Goal: Task Accomplishment & Management: Manage account settings

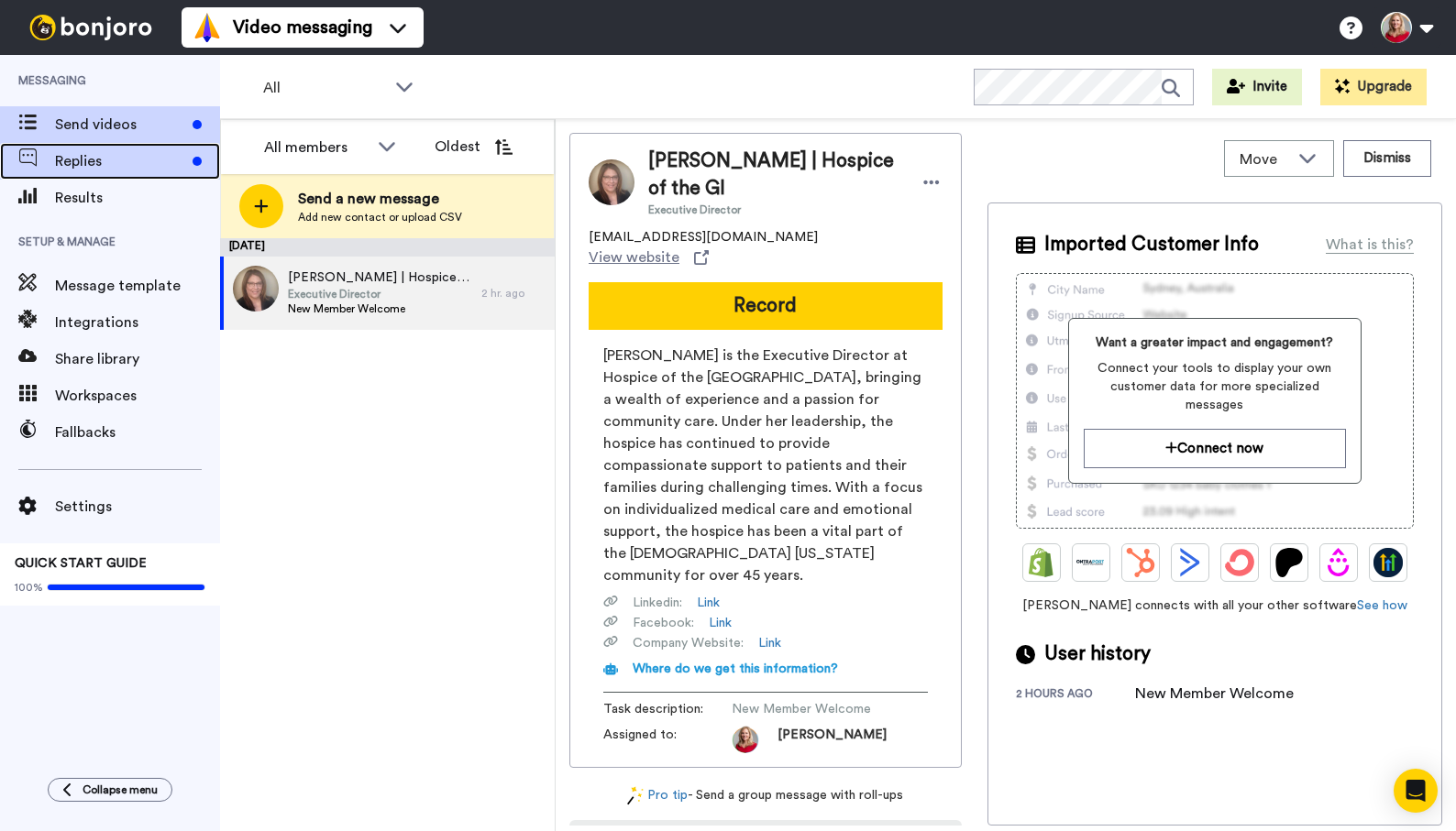
click at [90, 155] on span "Replies" at bounding box center [120, 161] width 130 height 22
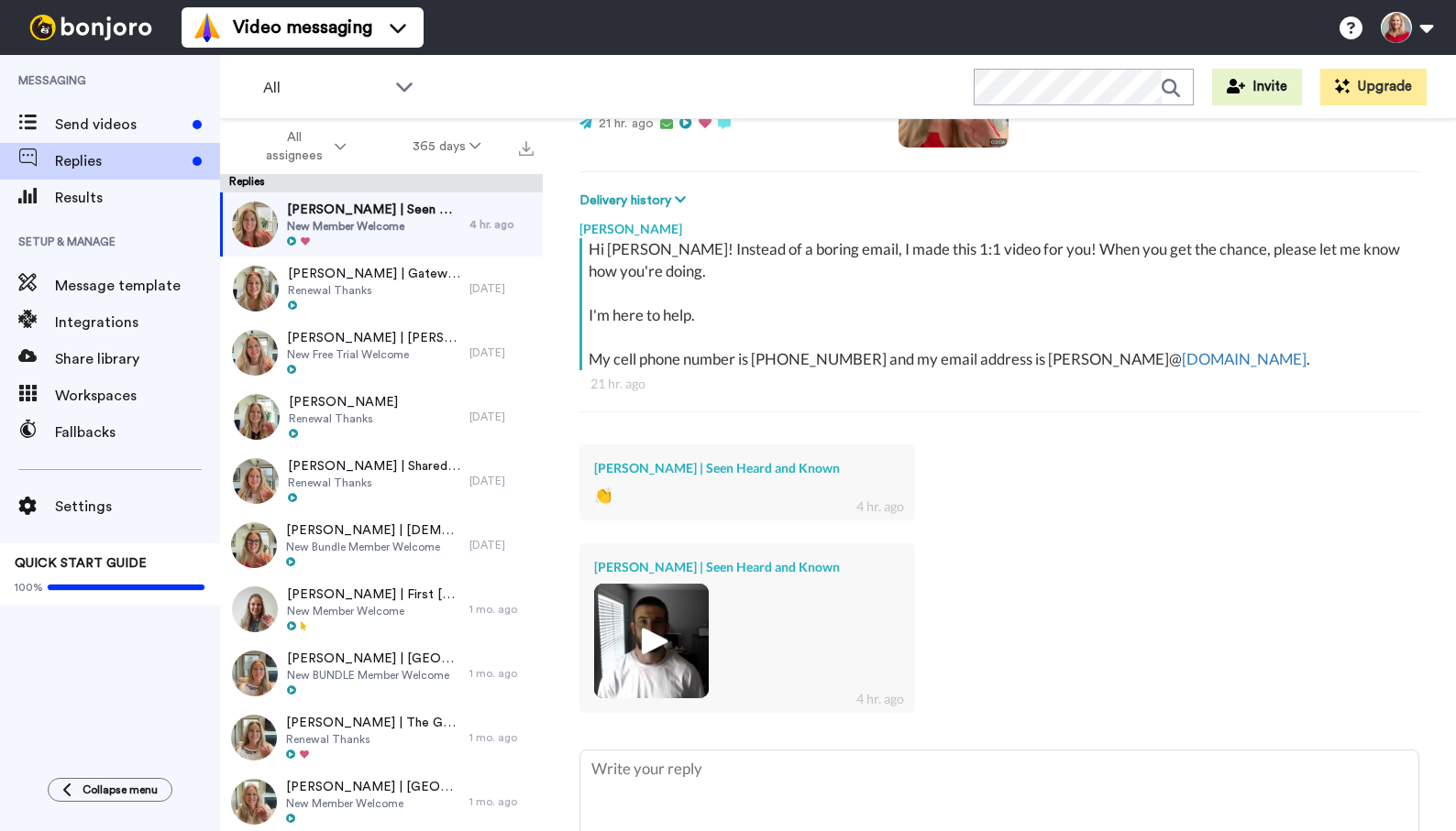
scroll to position [332, 0]
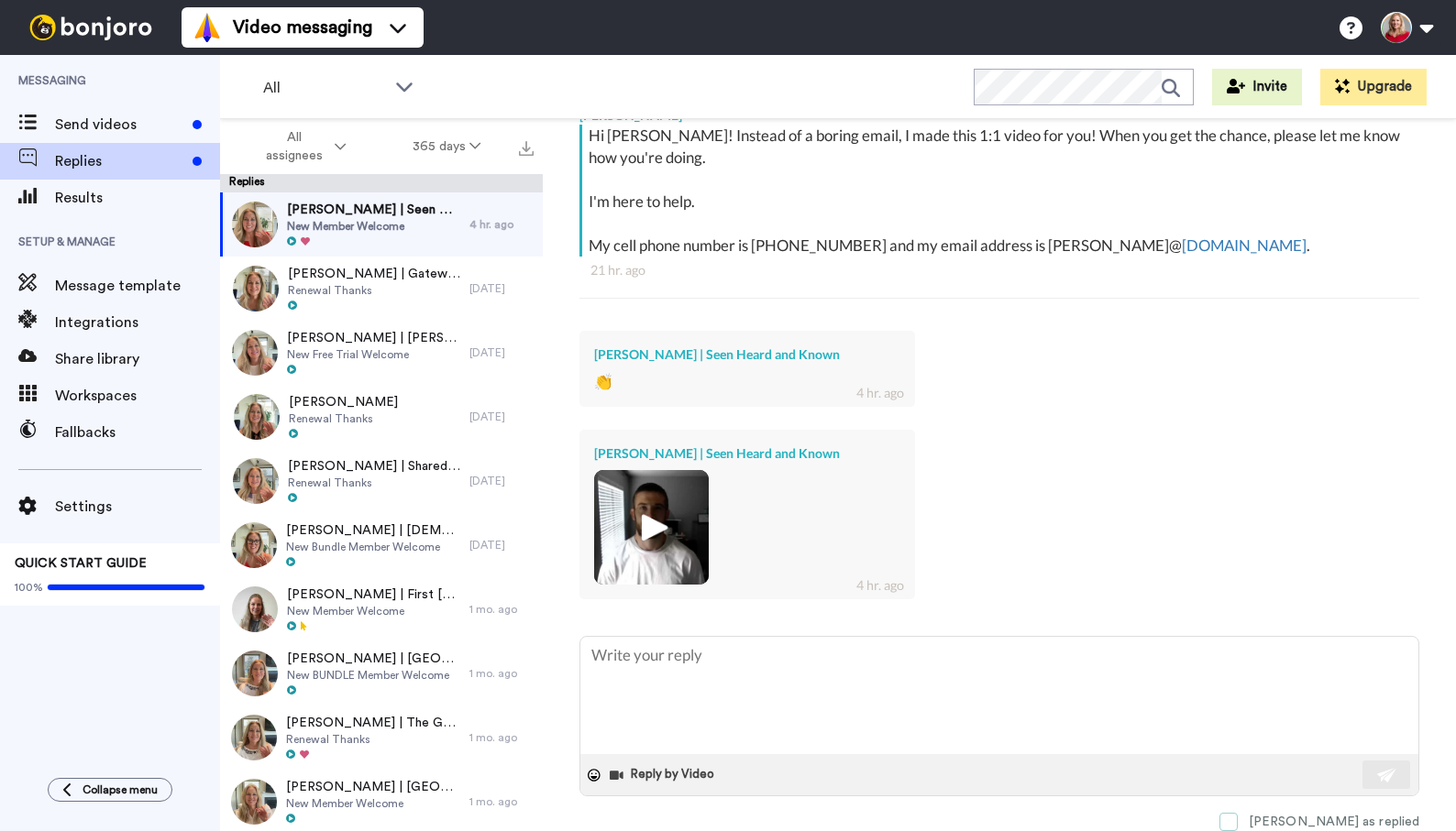
click at [1238, 820] on span at bounding box center [1229, 822] width 19 height 19
type textarea "x"
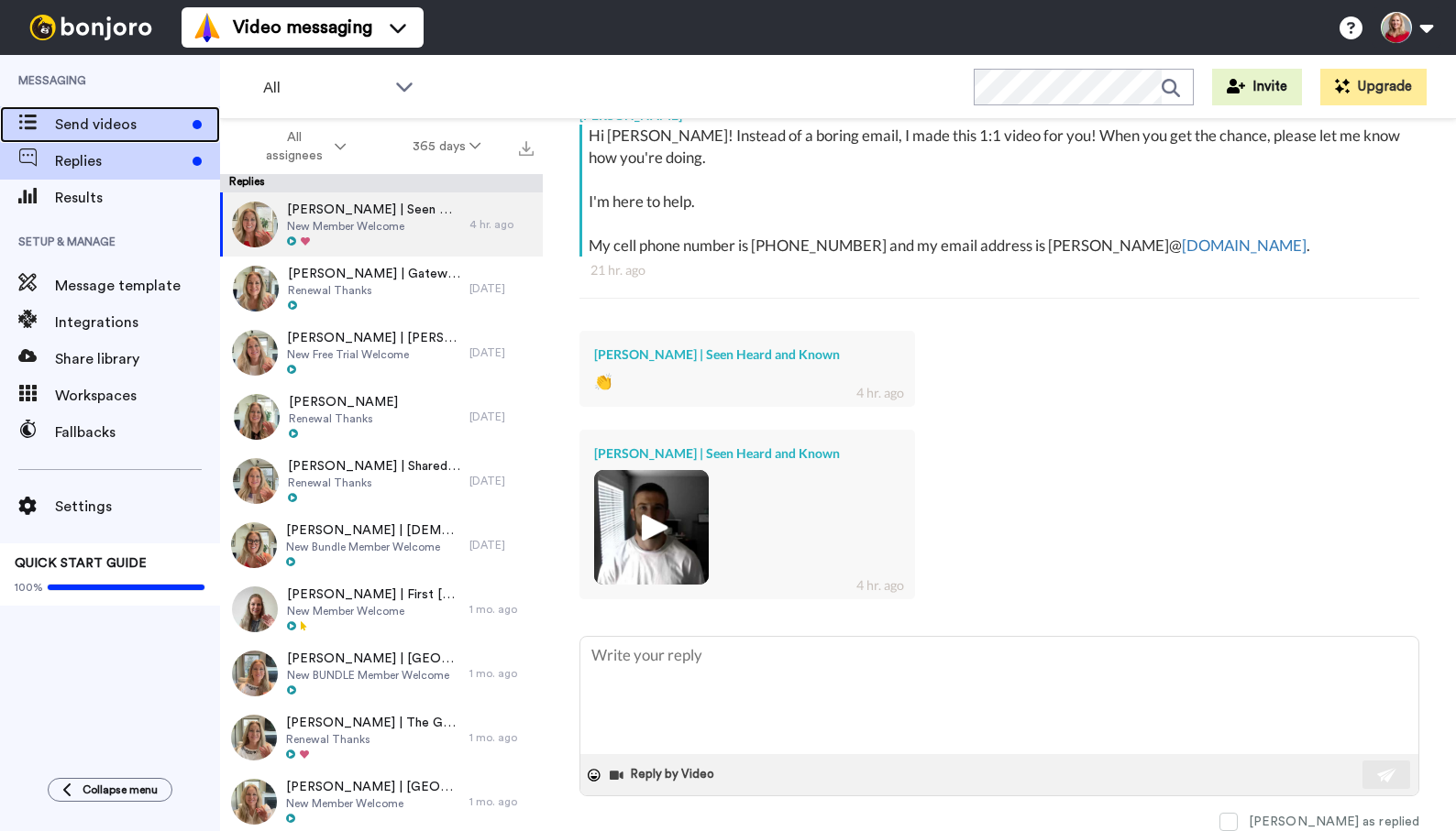
click at [88, 120] on span "Send videos" at bounding box center [120, 125] width 130 height 22
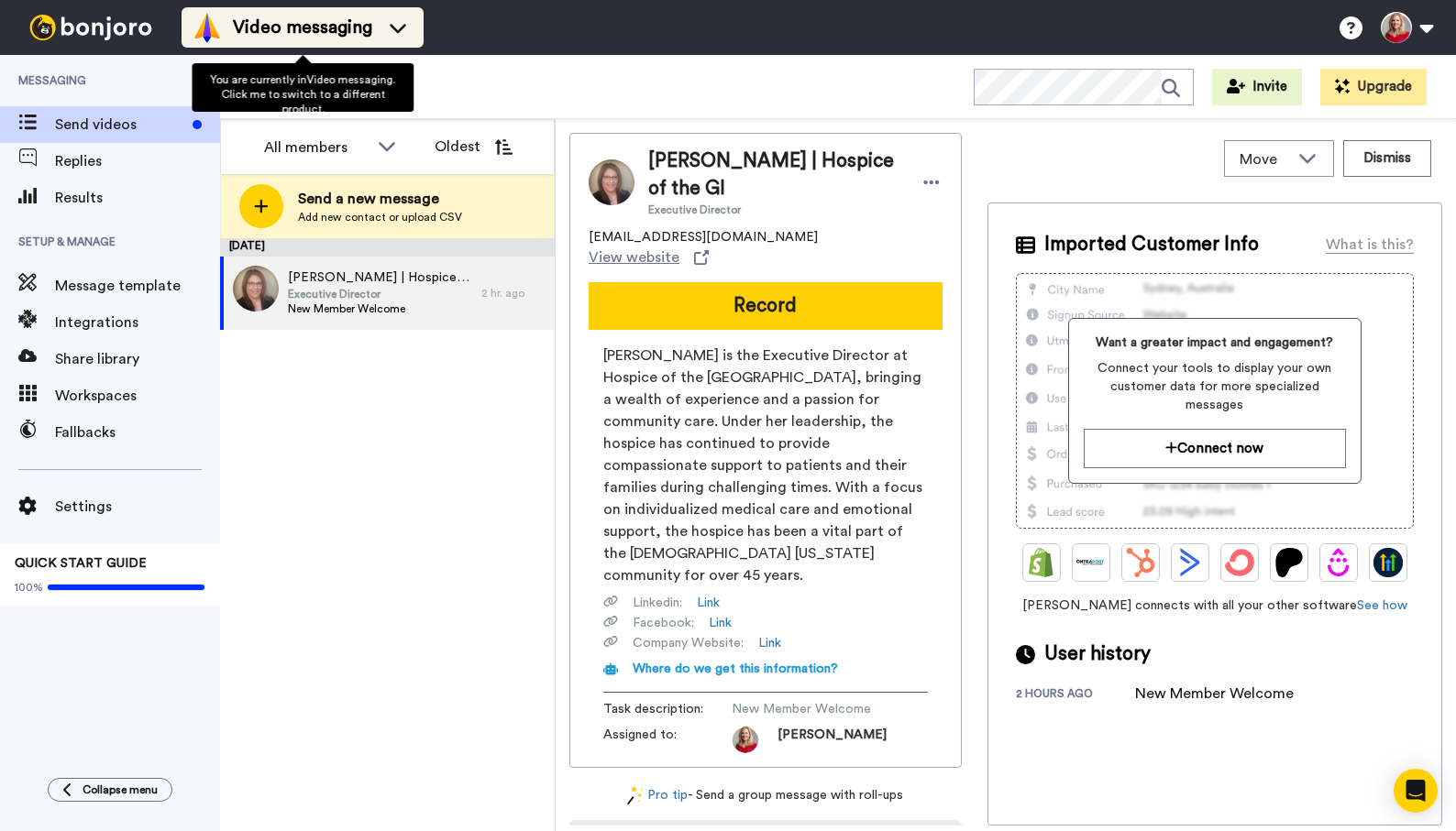
click at [294, 40] on span "Video messaging" at bounding box center [302, 28] width 139 height 26
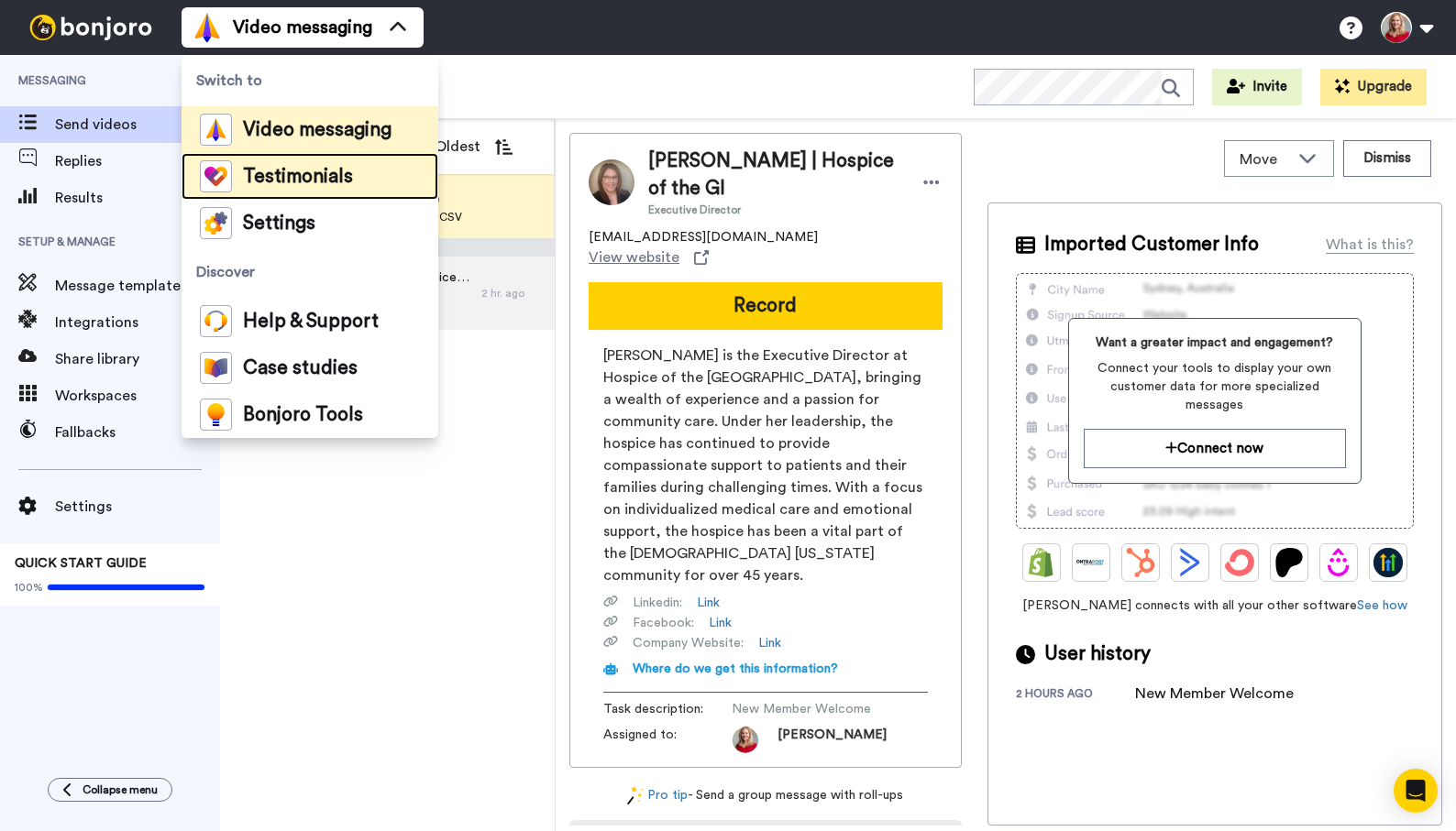
click at [298, 186] on span "Testimonials" at bounding box center [298, 177] width 110 height 19
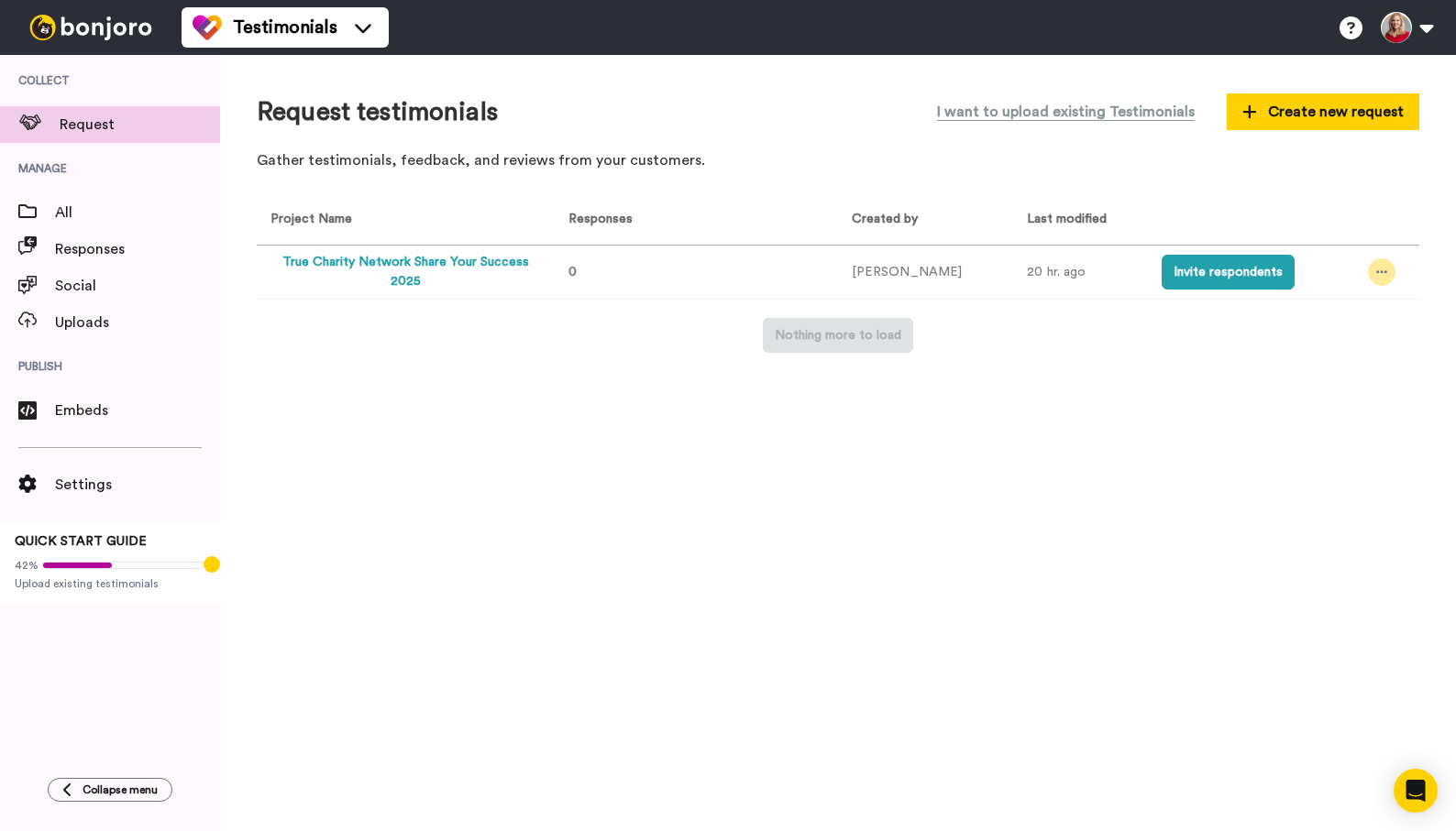
click at [1379, 273] on icon at bounding box center [1382, 272] width 11 height 13
click at [1321, 406] on span "Edit project" at bounding box center [1330, 406] width 70 height 13
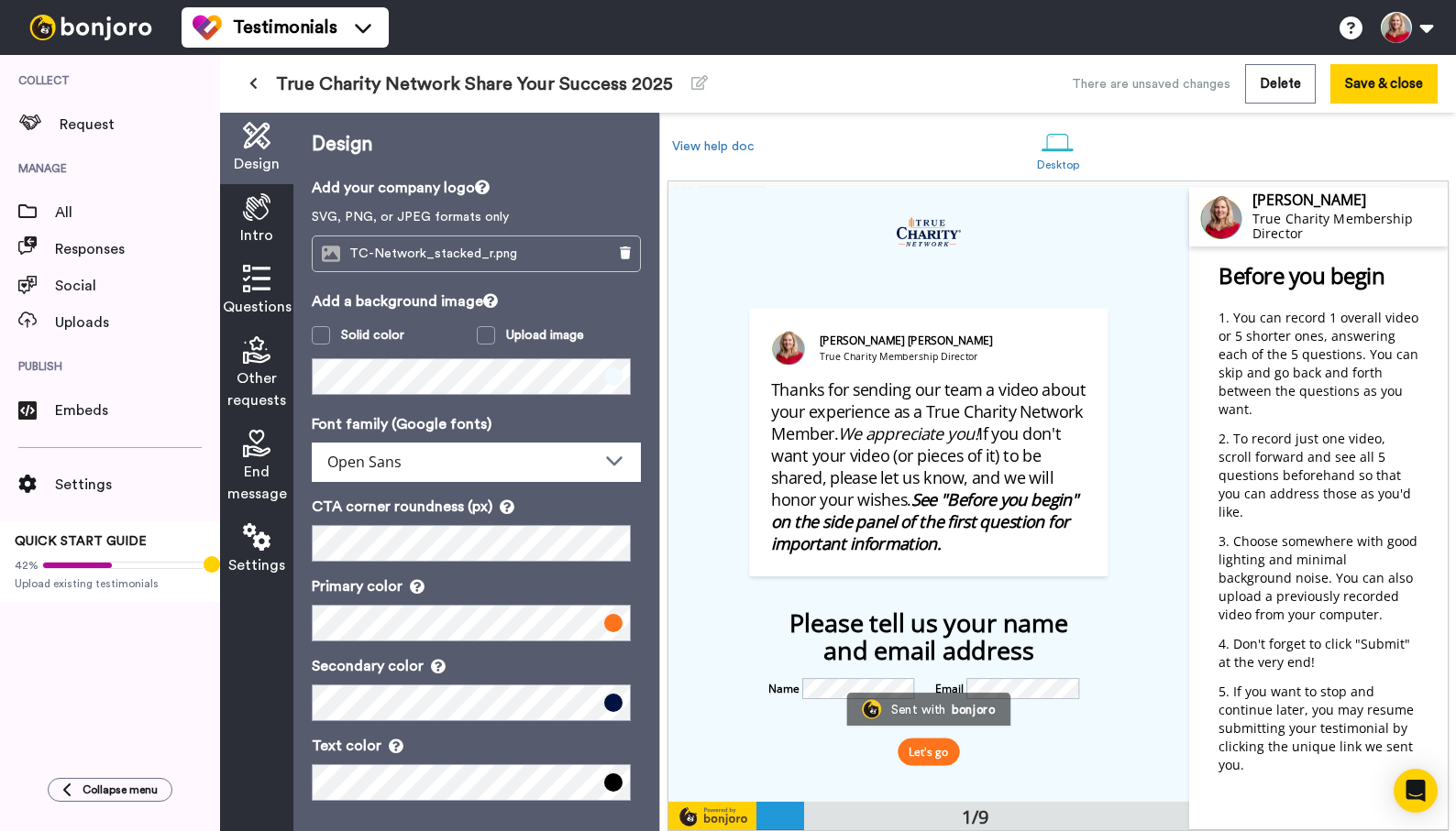
click at [257, 532] on icon at bounding box center [257, 537] width 28 height 28
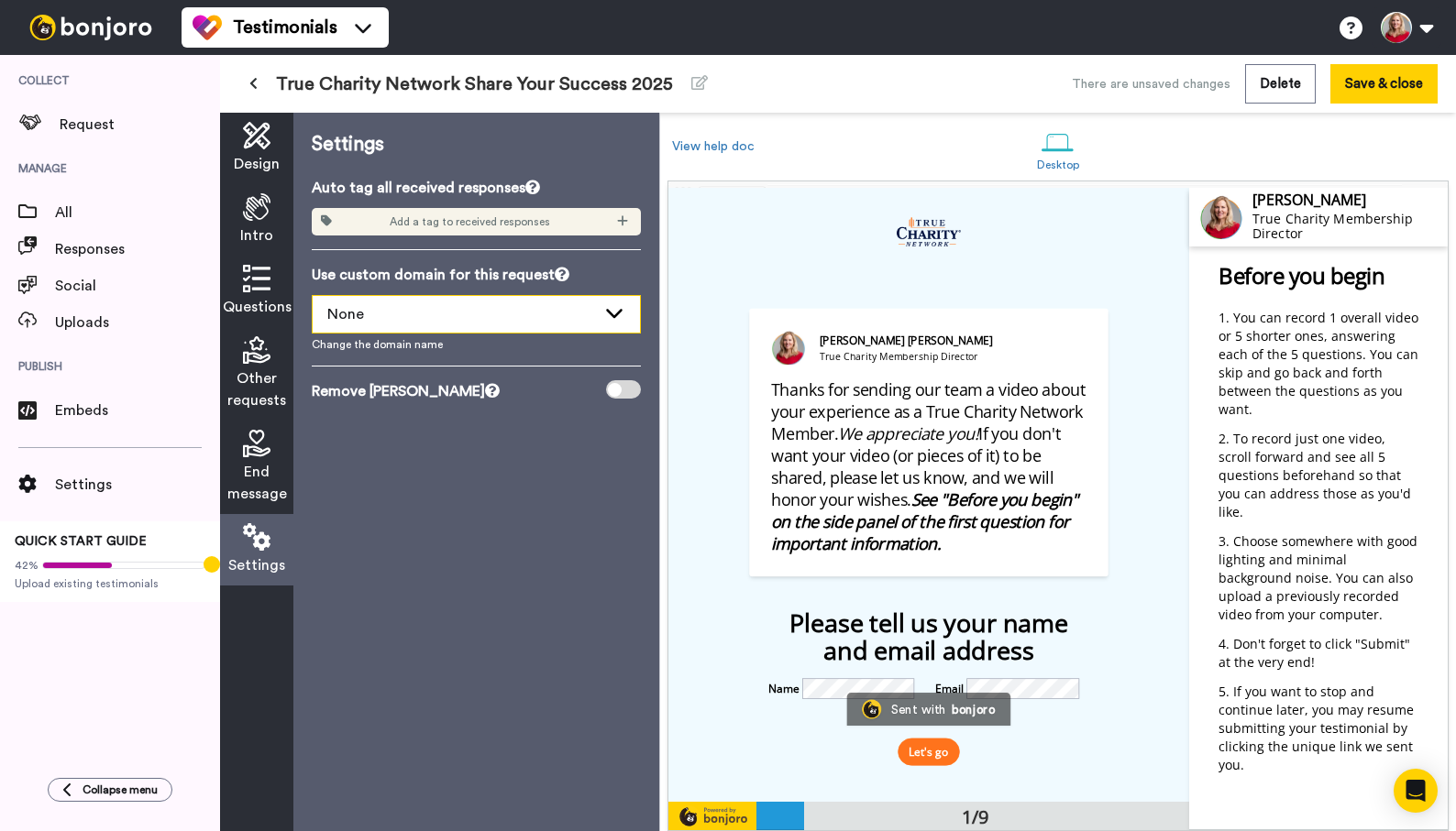
click at [611, 314] on icon at bounding box center [614, 314] width 17 height 9
click at [611, 314] on icon at bounding box center [614, 312] width 22 height 19
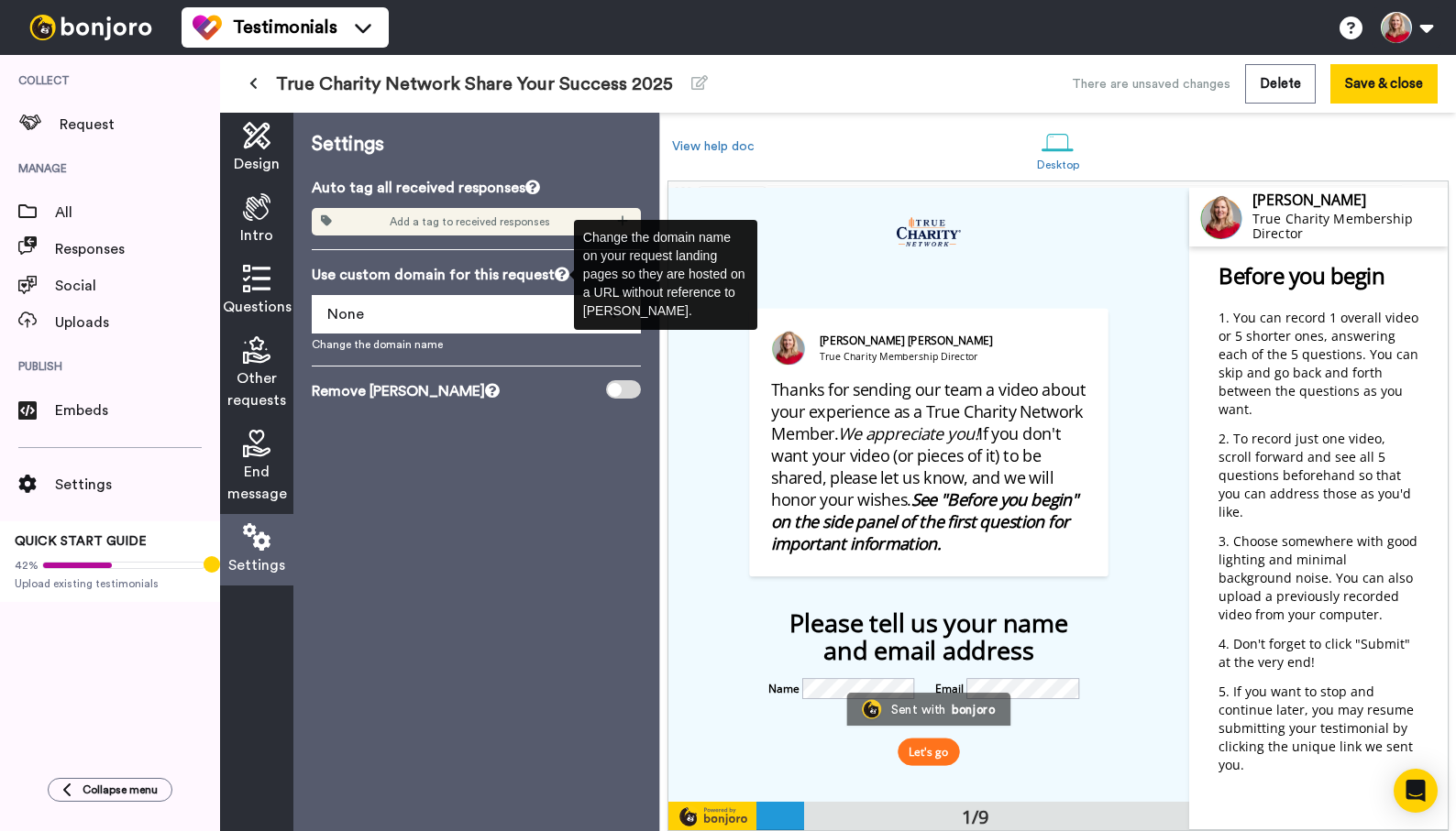
click at [556, 273] on icon at bounding box center [563, 274] width 15 height 15
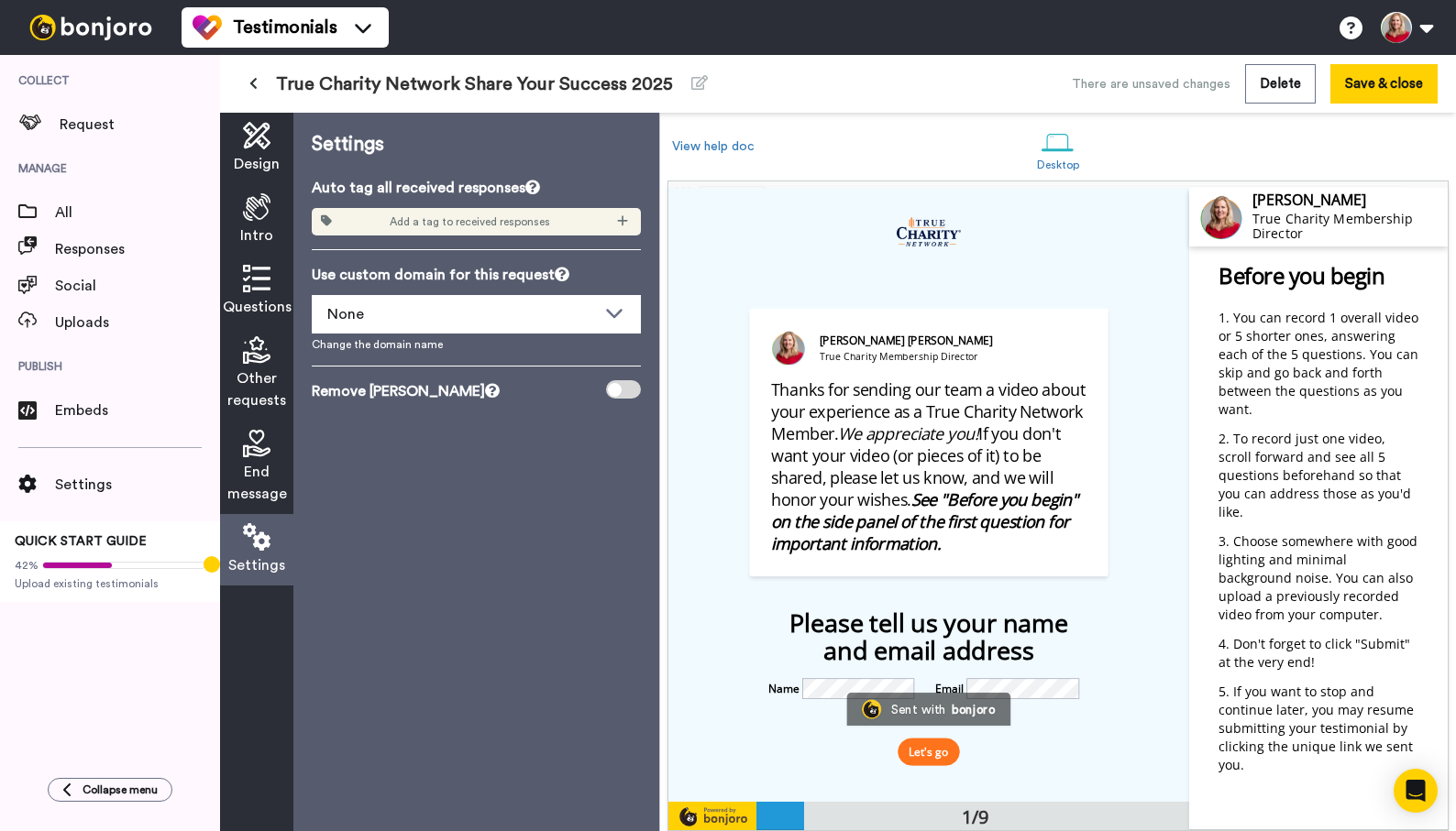
click at [514, 458] on div "Settings Auto tag all received responses Add a tag to received responses Use cu…" at bounding box center [476, 472] width 366 height 719
